Goal: Task Accomplishment & Management: Manage account settings

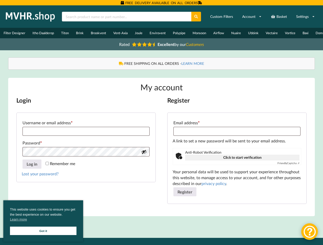
click at [161, 123] on div "Login Username or email address * Required Password * Required Remember me Log …" at bounding box center [161, 155] width 290 height 116
click at [196, 17] on icon at bounding box center [196, 17] width 4 height 4
click at [305, 17] on link "Settings" at bounding box center [305, 16] width 25 height 9
click at [144, 155] on button "Show password" at bounding box center [144, 152] width 6 height 6
click at [32, 167] on button "Log in" at bounding box center [31, 164] width 19 height 9
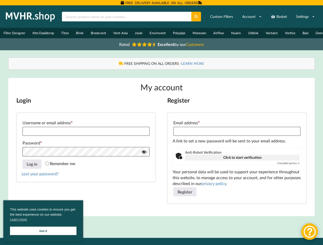
click at [185, 195] on button "Register" at bounding box center [184, 192] width 23 height 9
click at [43, 221] on span "This website uses cookies to ensure you get the best experience on our website.…" at bounding box center [43, 215] width 66 height 16
click at [309, 232] on div at bounding box center [309, 232] width 17 height 17
